Goal: Transaction & Acquisition: Purchase product/service

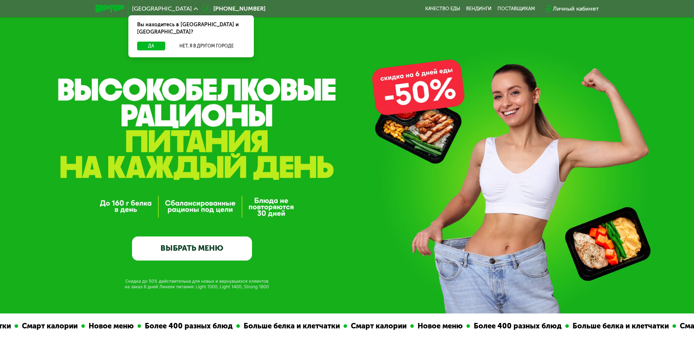
click at [199, 246] on link "ВЫБРАТЬ МЕНЮ" at bounding box center [192, 248] width 120 height 24
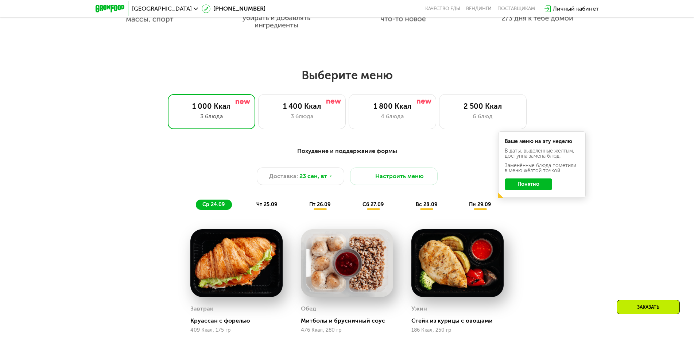
scroll to position [506, 0]
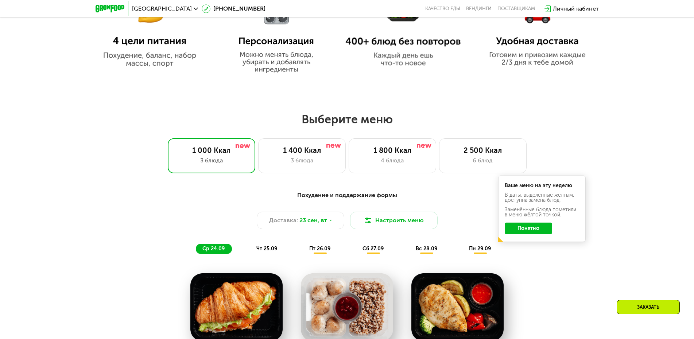
click at [529, 232] on button "Понятно" at bounding box center [527, 228] width 47 height 12
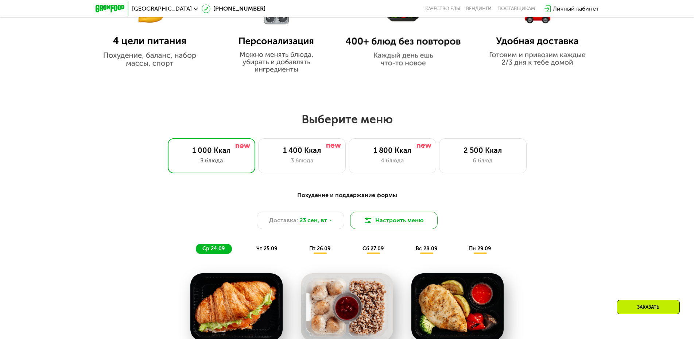
click at [403, 225] on button "Настроить меню" at bounding box center [393, 219] width 87 height 17
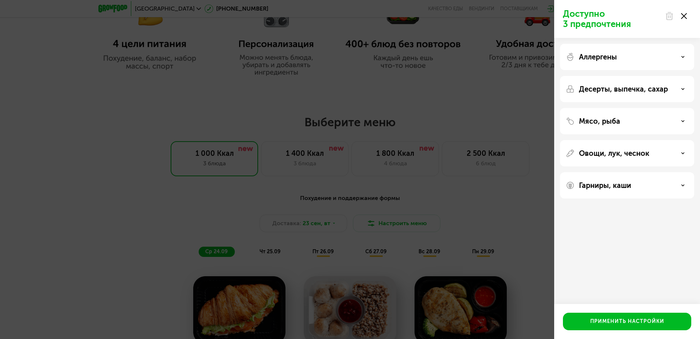
click at [683, 16] on use at bounding box center [684, 16] width 6 height 6
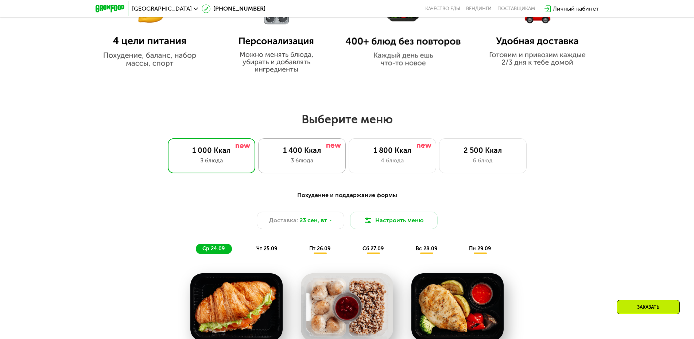
click at [304, 161] on div "3 блюда" at bounding box center [302, 160] width 72 height 9
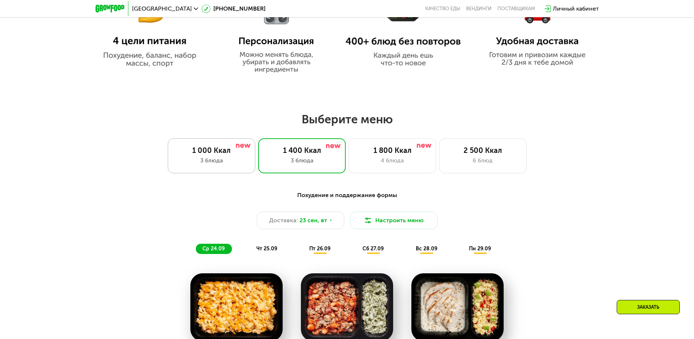
click at [203, 162] on div "3 блюда" at bounding box center [211, 160] width 72 height 9
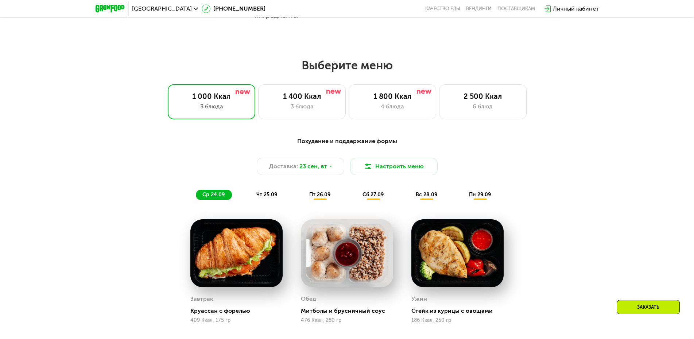
scroll to position [680, 0]
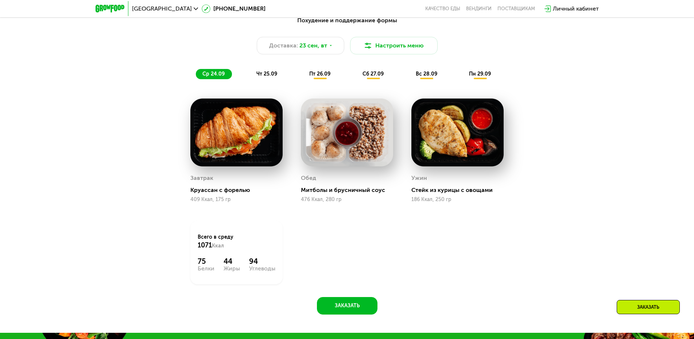
click at [268, 77] on span "чт 25.09" at bounding box center [266, 74] width 21 height 6
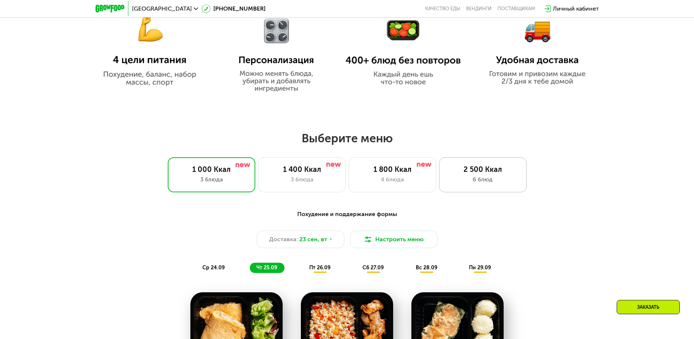
scroll to position [486, 0]
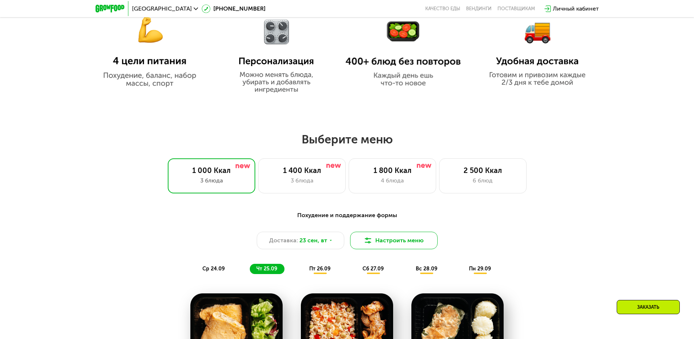
click at [385, 245] on button "Настроить меню" at bounding box center [393, 239] width 87 height 17
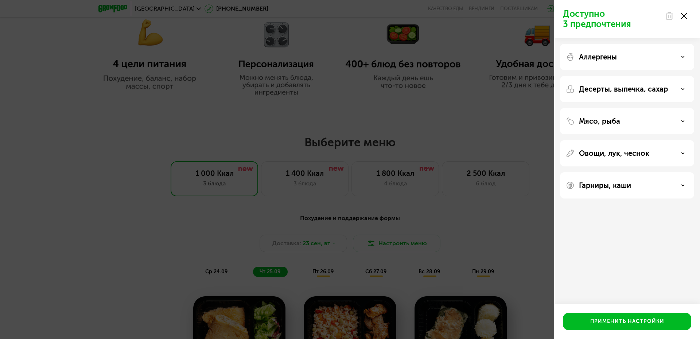
click at [682, 58] on icon at bounding box center [683, 57] width 4 height 4
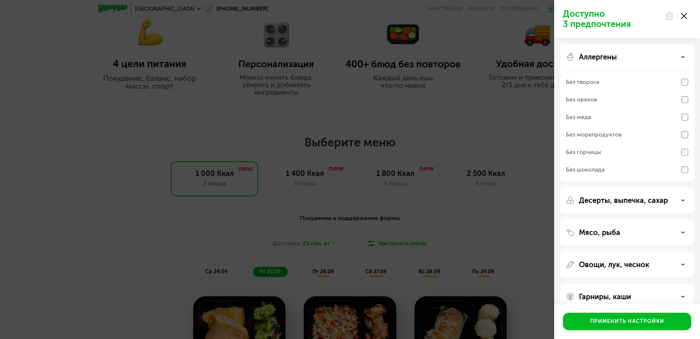
click at [682, 58] on icon at bounding box center [683, 57] width 4 height 4
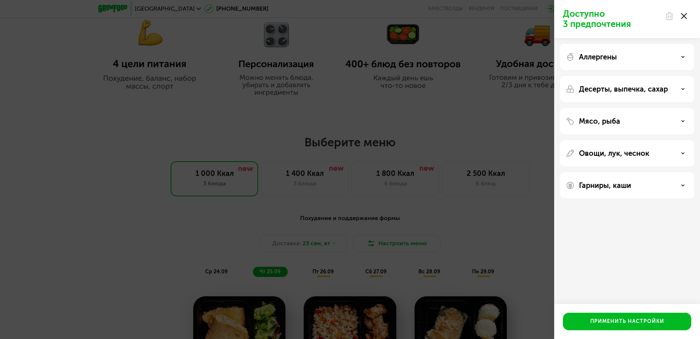
click at [672, 88] on div "Десерты, выпечка, сахар" at bounding box center [627, 89] width 122 height 9
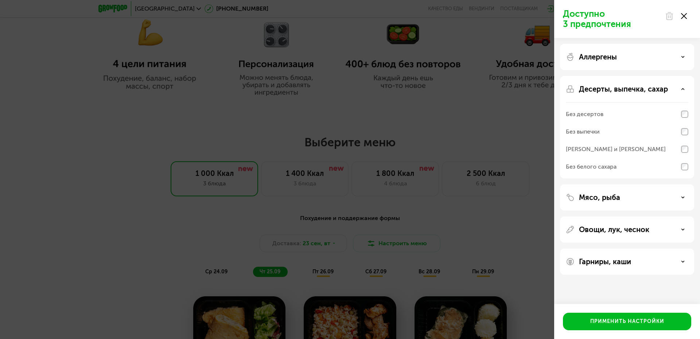
click at [682, 88] on icon at bounding box center [683, 89] width 4 height 4
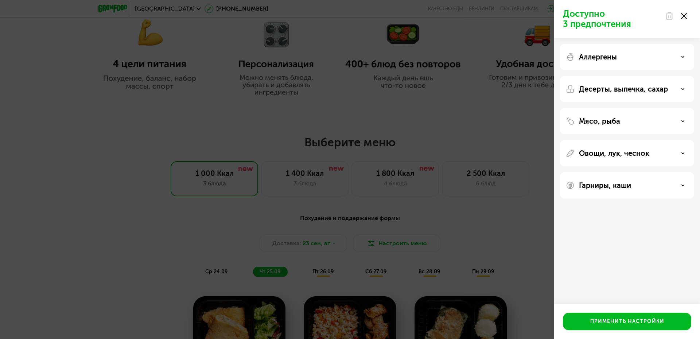
click at [676, 119] on div "Мясо, рыба" at bounding box center [627, 121] width 122 height 9
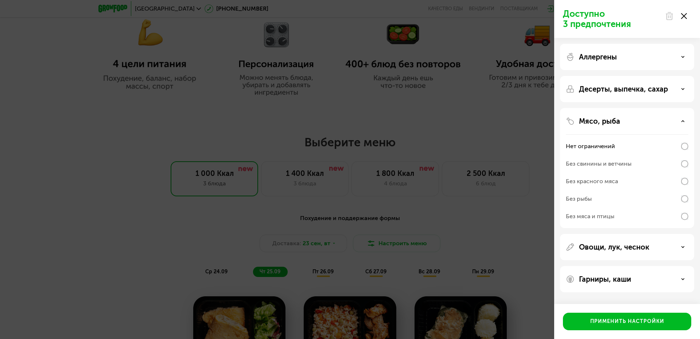
click at [658, 120] on div "Мясо, рыба" at bounding box center [627, 121] width 122 height 9
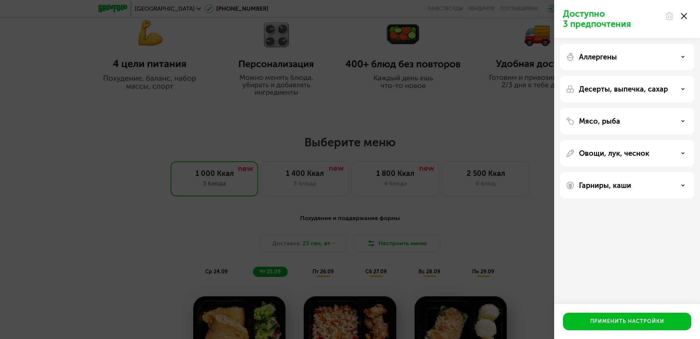
click at [655, 150] on div "Овощи, лук, чеснок" at bounding box center [627, 153] width 122 height 9
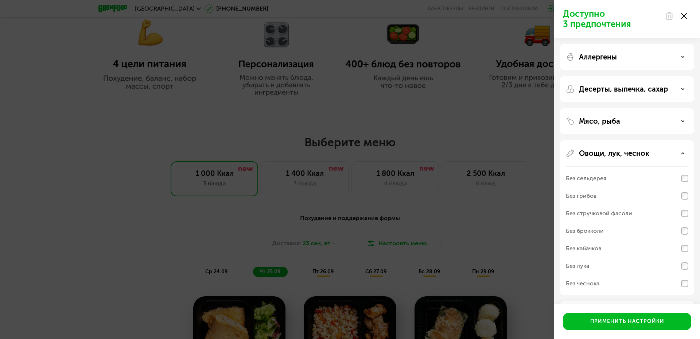
click at [655, 150] on div "Овощи, лук, чеснок" at bounding box center [627, 153] width 122 height 9
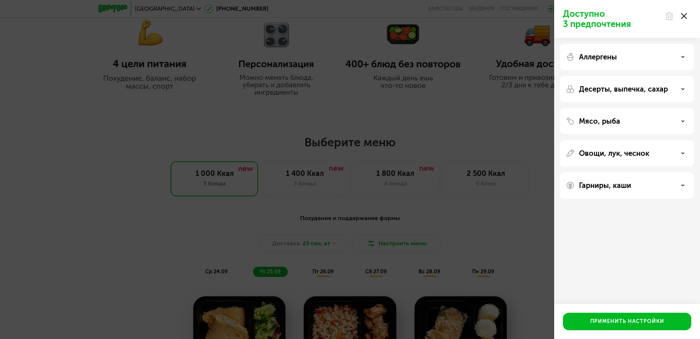
click at [634, 188] on div "Гарниры, каши" at bounding box center [627, 185] width 122 height 9
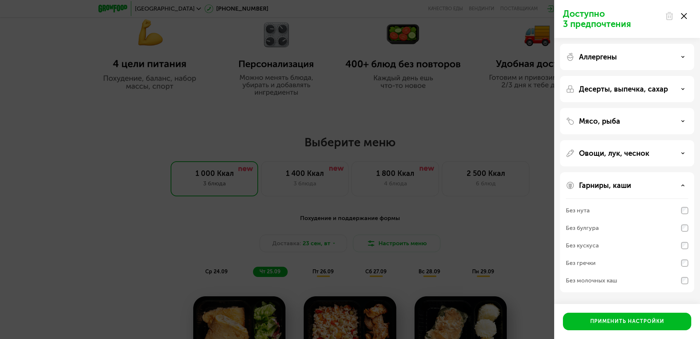
click at [685, 16] on icon at bounding box center [684, 16] width 6 height 6
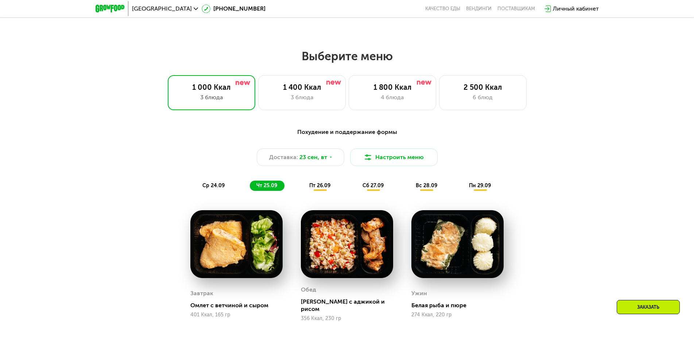
scroll to position [583, 0]
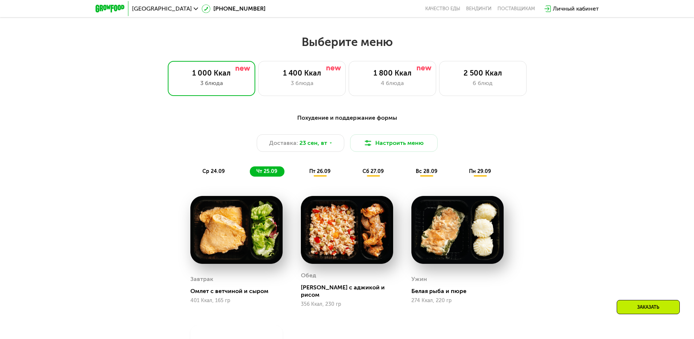
click at [317, 180] on div "Похудение и поддержание формы Доставка: 23 сен, вт Настроить меню ср 24.09 чт 2…" at bounding box center [347, 145] width 440 height 72
click at [319, 174] on span "пт 26.09" at bounding box center [319, 171] width 21 height 6
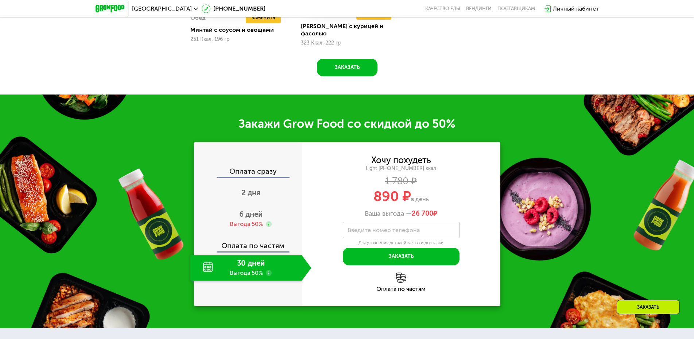
scroll to position [972, 0]
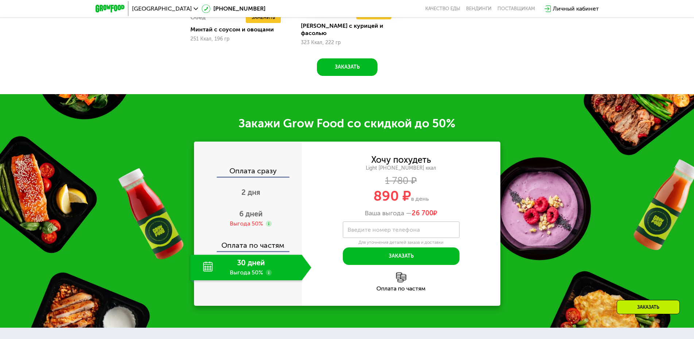
click at [269, 269] on use at bounding box center [269, 272] width 6 height 6
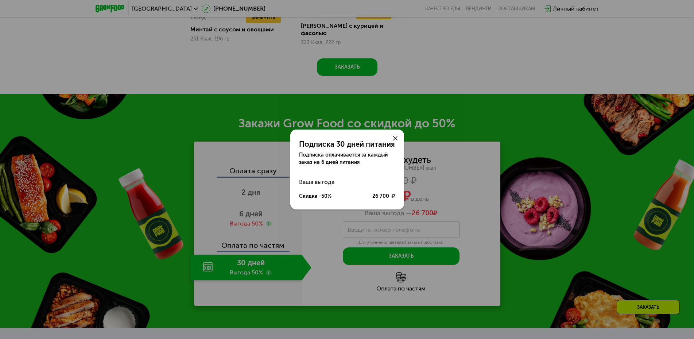
click at [395, 137] on icon at bounding box center [395, 138] width 4 height 4
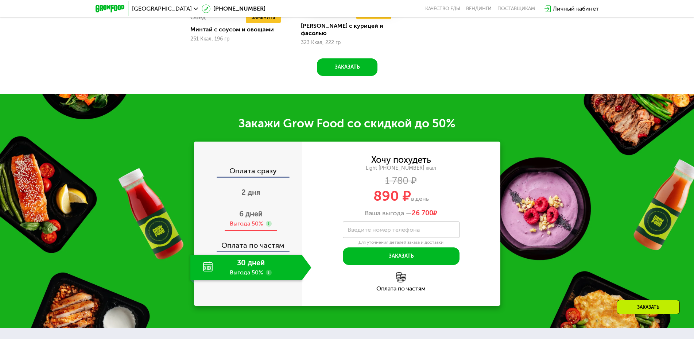
click at [245, 219] on div "Выгода 50%" at bounding box center [246, 223] width 33 height 8
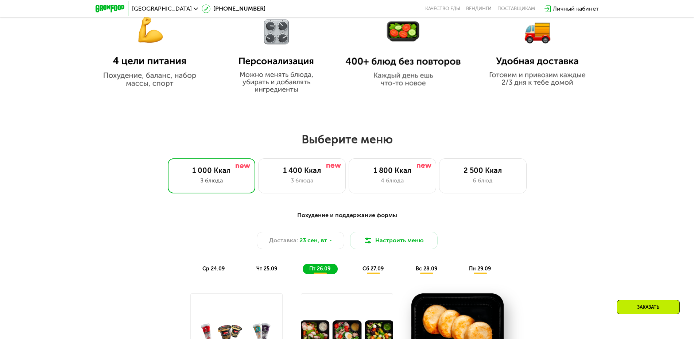
scroll to position [583, 0]
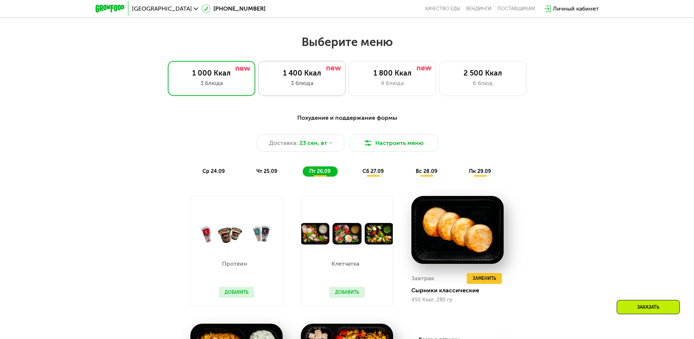
click at [295, 77] on div "1 400 Ккал" at bounding box center [302, 73] width 72 height 9
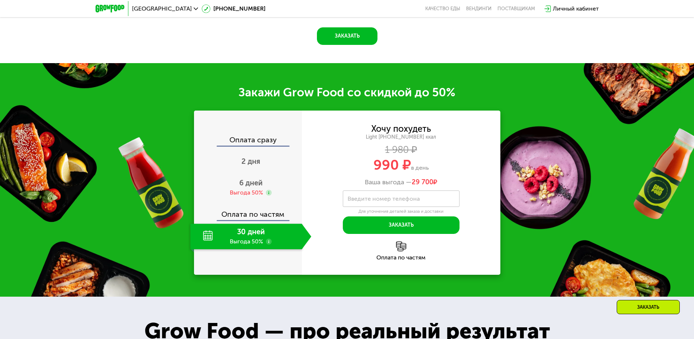
scroll to position [972, 0]
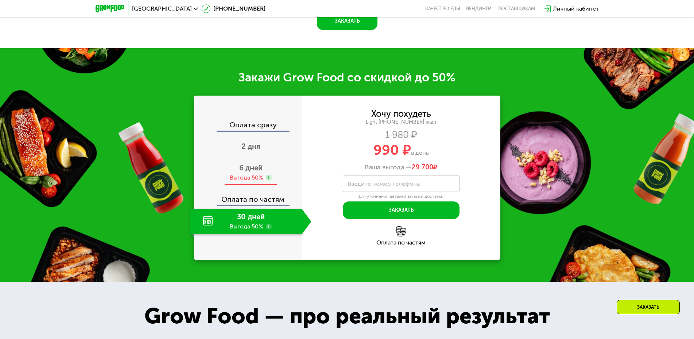
click at [247, 164] on span "6 дней" at bounding box center [250, 167] width 23 height 9
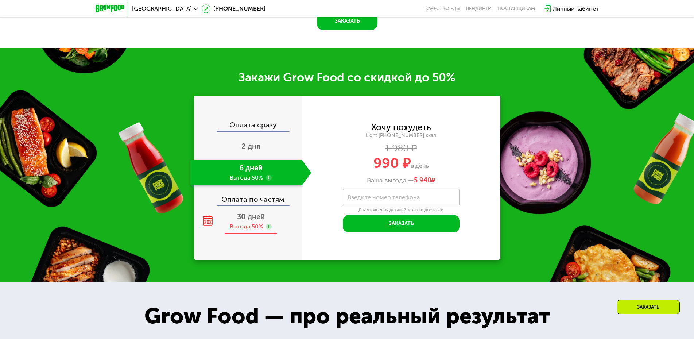
click at [239, 222] on div "Выгода 50%" at bounding box center [246, 226] width 33 height 8
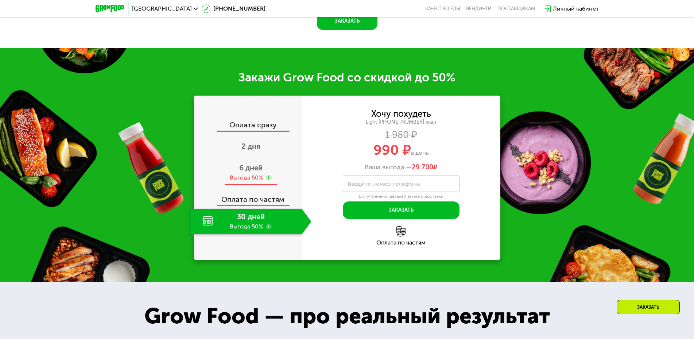
click at [241, 163] on span "6 дней" at bounding box center [250, 167] width 23 height 9
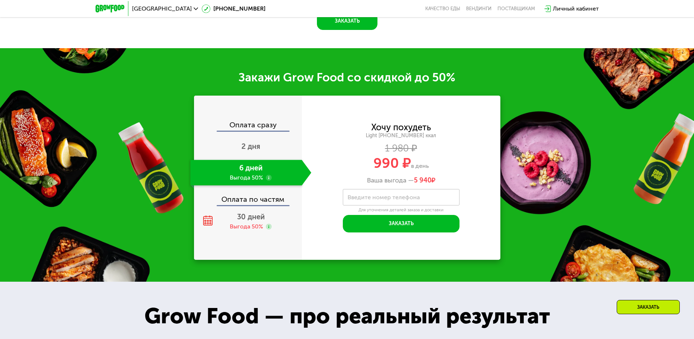
click at [268, 175] on use at bounding box center [269, 178] width 6 height 6
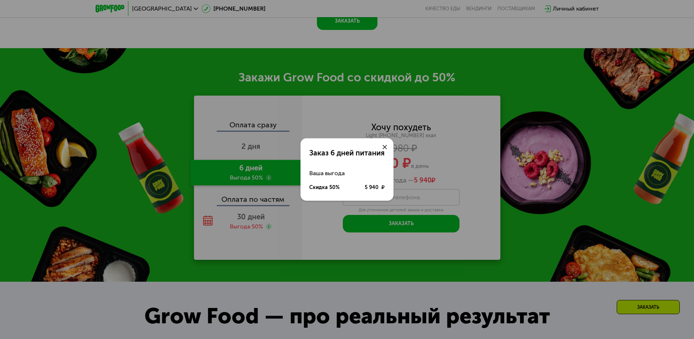
click at [383, 148] on use at bounding box center [384, 147] width 4 height 4
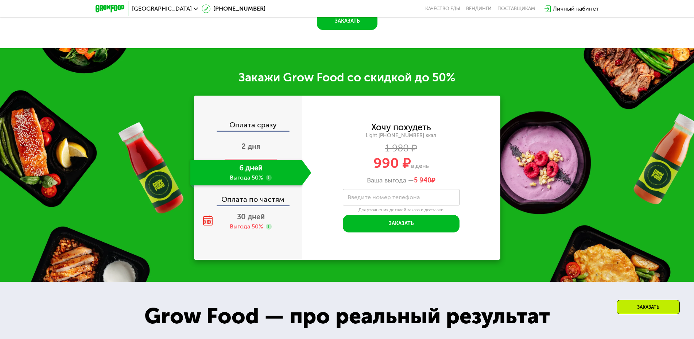
click at [250, 147] on div "2 дня" at bounding box center [250, 147] width 121 height 26
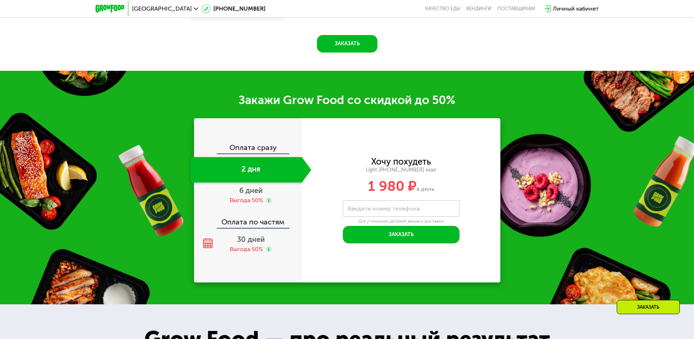
scroll to position [1002, 0]
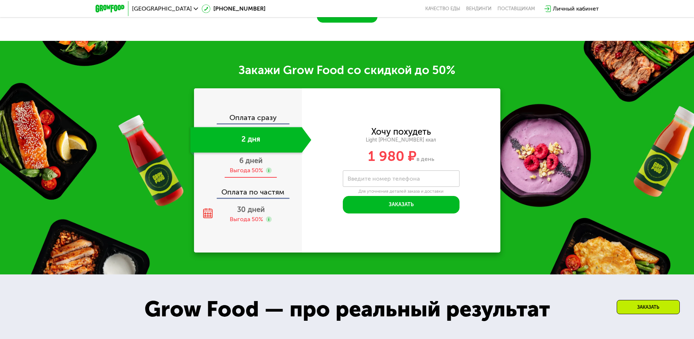
click at [245, 169] on div "6 дней Выгода 50%" at bounding box center [250, 165] width 121 height 26
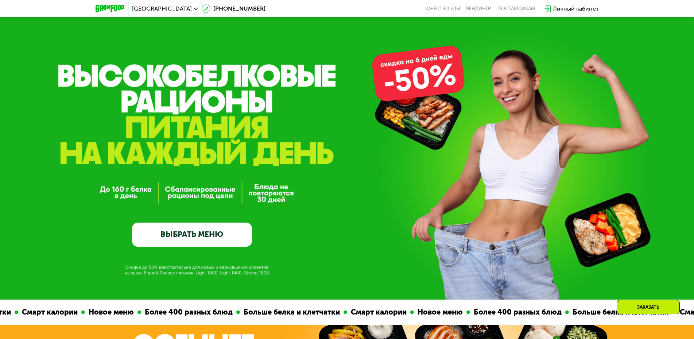
scroll to position [0, 0]
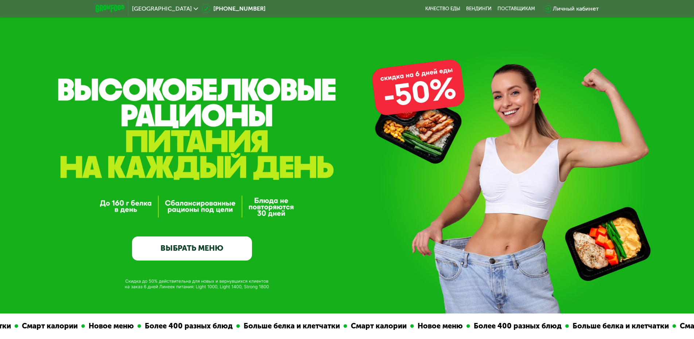
click at [108, 11] on img at bounding box center [109, 9] width 29 height 8
click at [116, 7] on img at bounding box center [109, 9] width 29 height 8
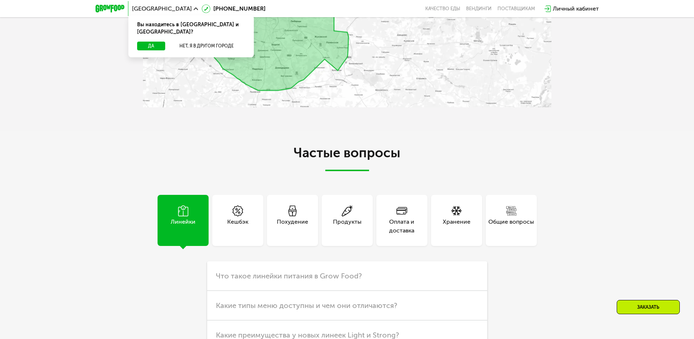
scroll to position [2041, 0]
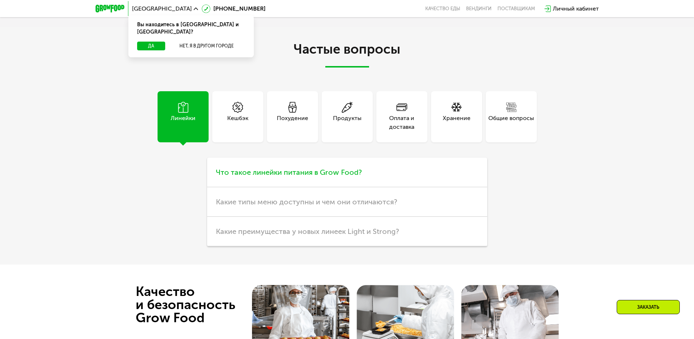
click at [325, 176] on span "Что такое линейки питания в Grow Food?" at bounding box center [289, 172] width 146 height 9
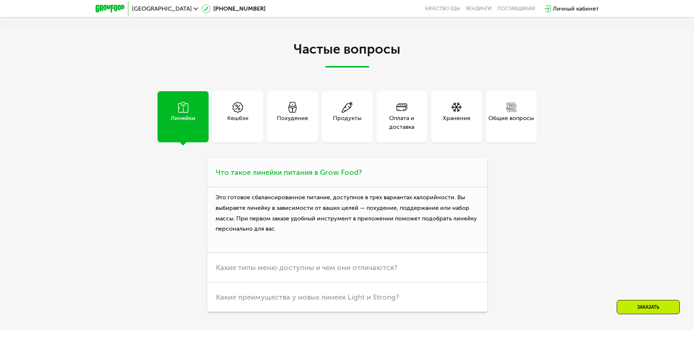
click at [325, 176] on span "Что такое линейки питания в Grow Food?" at bounding box center [289, 172] width 146 height 9
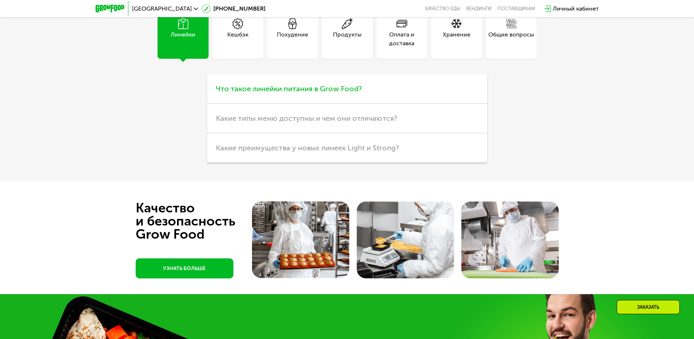
scroll to position [2138, 0]
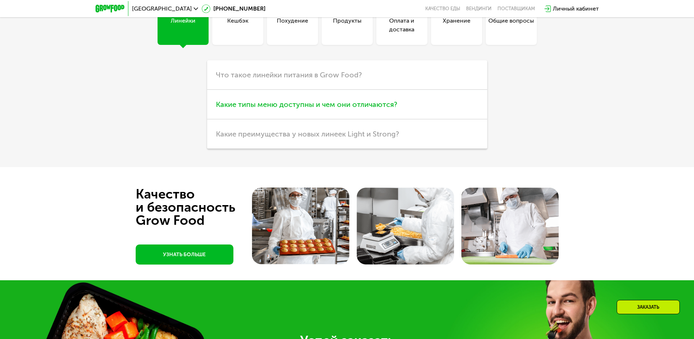
click at [311, 109] on span "Какие типы меню доступны и чем они отличаются?" at bounding box center [306, 104] width 181 height 9
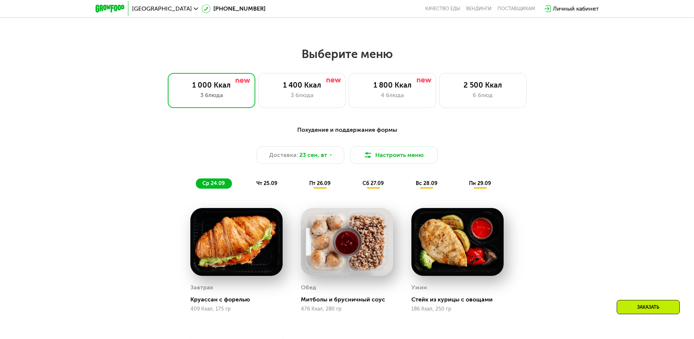
scroll to position [583, 0]
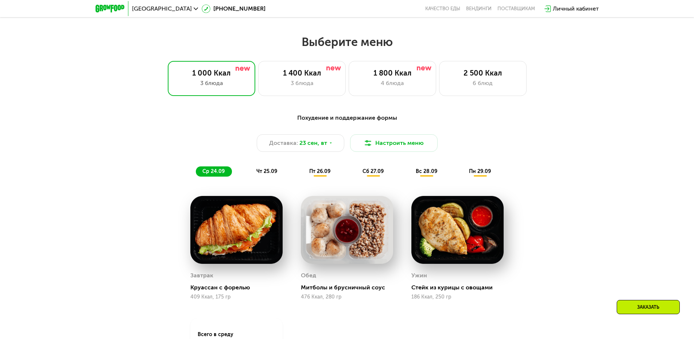
click at [264, 174] on span "чт 25.09" at bounding box center [266, 171] width 21 height 6
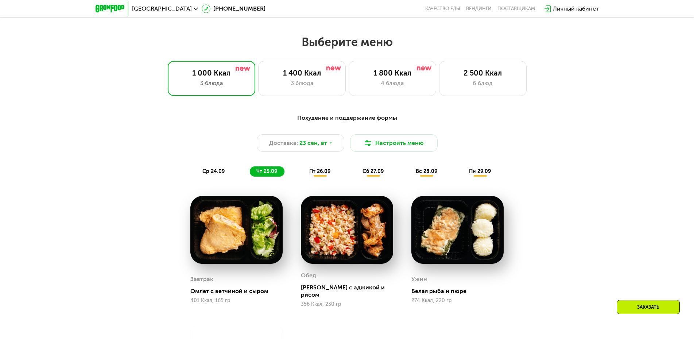
scroll to position [680, 0]
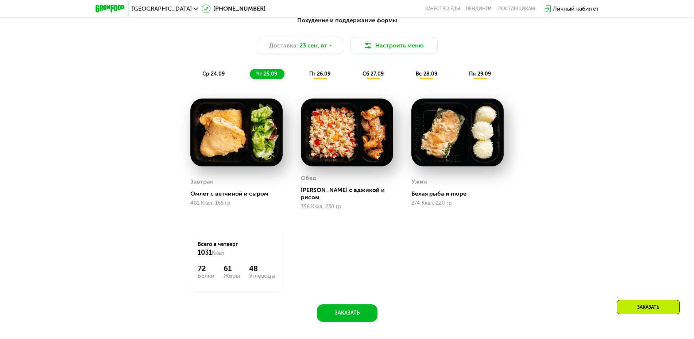
click at [321, 79] on div "пт 26.09" at bounding box center [320, 74] width 35 height 10
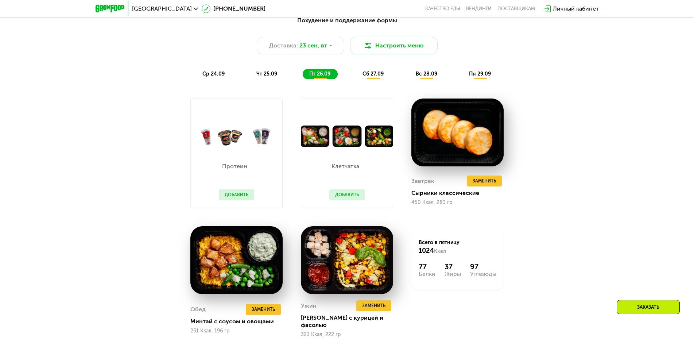
click at [370, 79] on div "сб 27.09" at bounding box center [373, 74] width 35 height 10
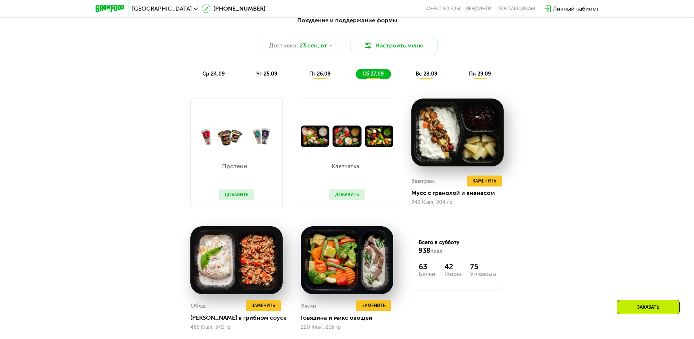
click at [421, 79] on div "вс 28.09" at bounding box center [426, 74] width 35 height 10
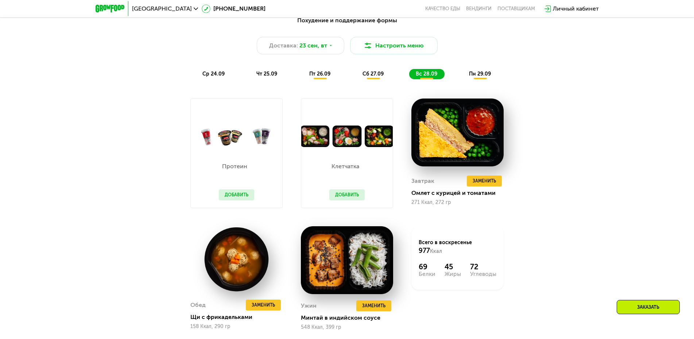
click at [484, 77] on span "пн 29.09" at bounding box center [480, 74] width 22 height 6
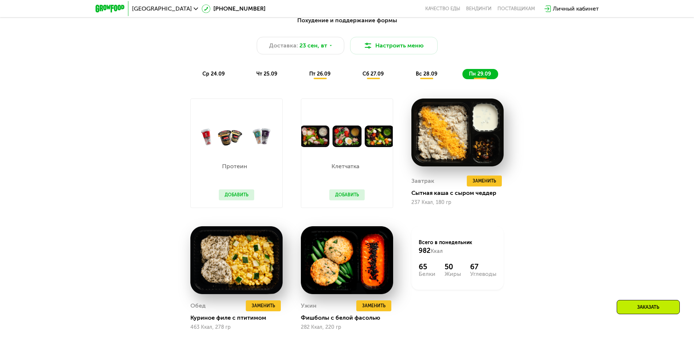
scroll to position [389, 0]
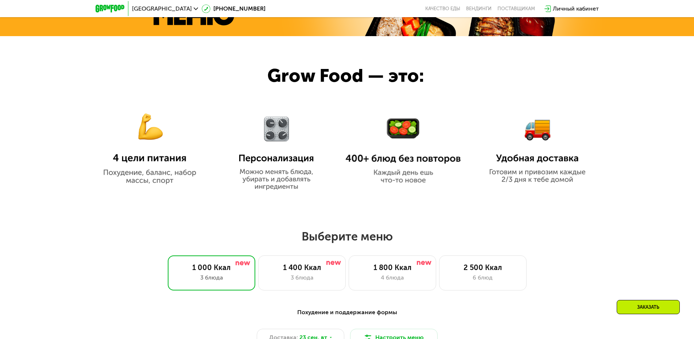
click at [532, 138] on img at bounding box center [536, 143] width 105 height 80
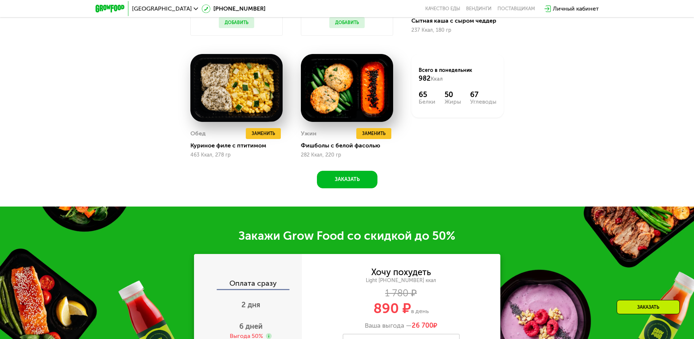
scroll to position [972, 0]
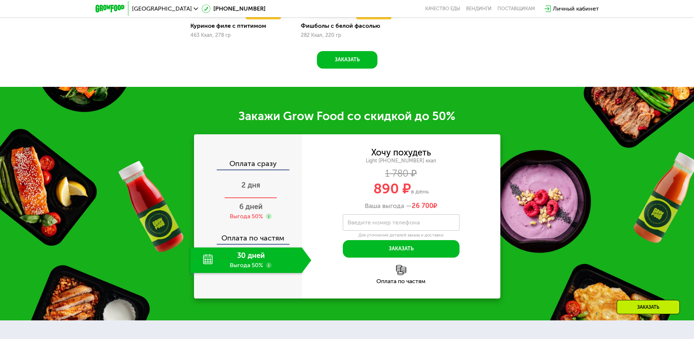
click at [240, 198] on div "2 дня" at bounding box center [250, 186] width 121 height 26
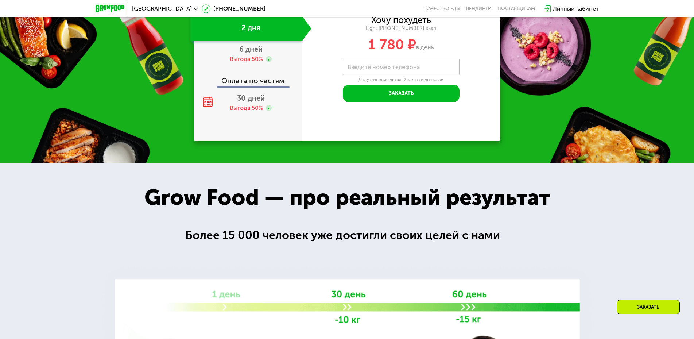
scroll to position [926, 0]
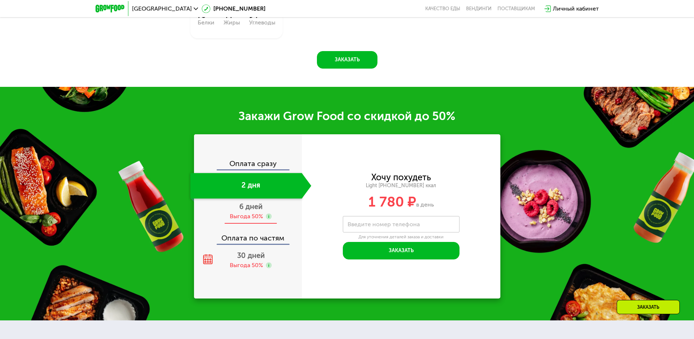
click at [231, 220] on div "Выгода 50%" at bounding box center [246, 216] width 33 height 8
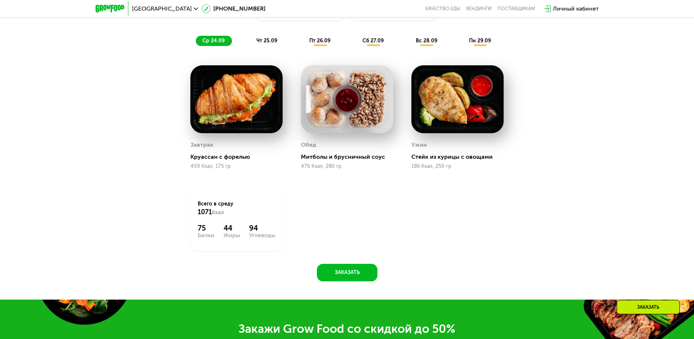
scroll to position [635, 0]
